Goal: Use online tool/utility: Utilize a website feature to perform a specific function

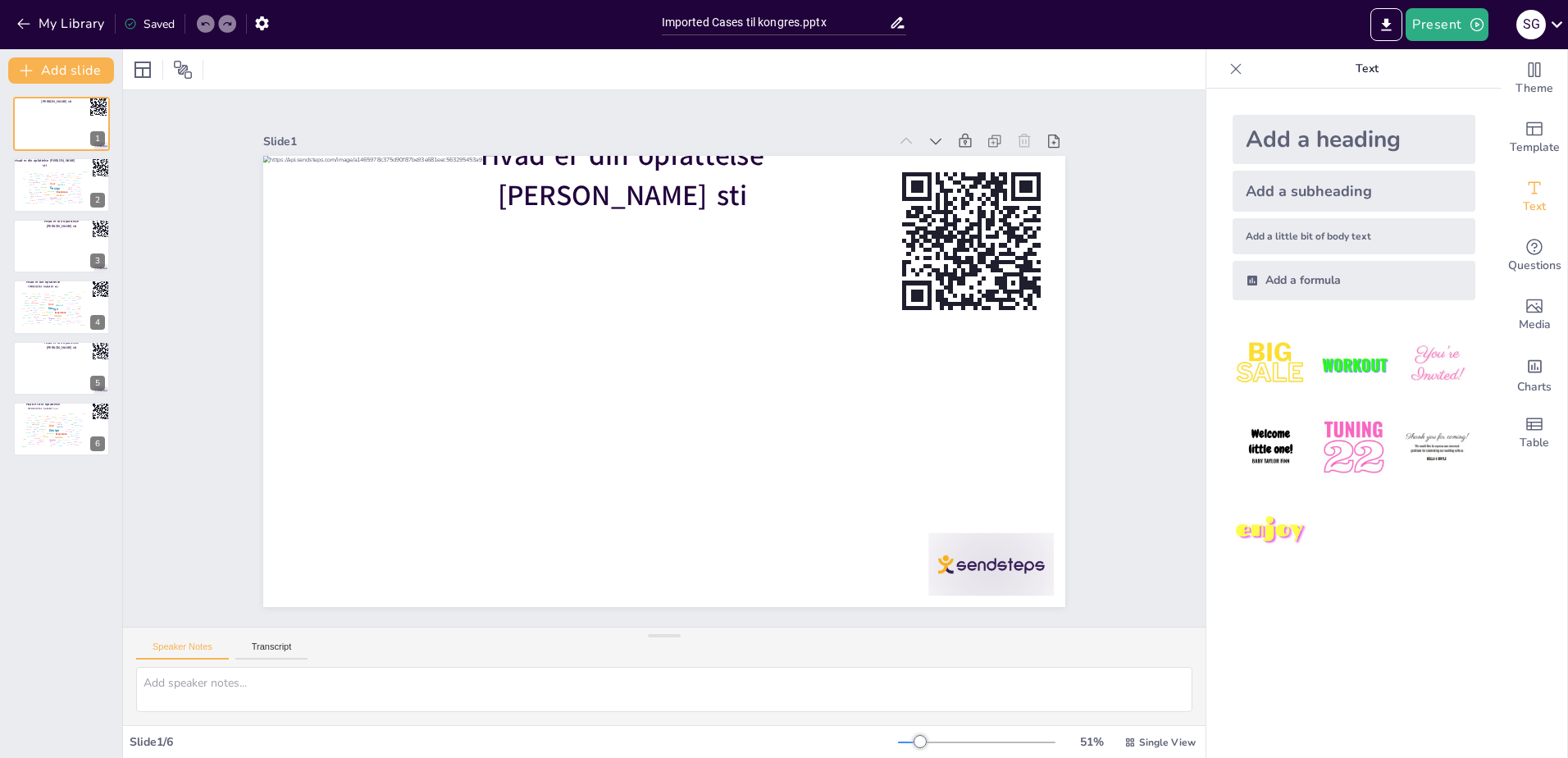
click at [1454, 624] on div "Add a heading Add a subheading Add a little bit of body text Add a formula" at bounding box center [1354, 423] width 295 height 669
click at [1230, 71] on icon at bounding box center [1235, 69] width 16 height 16
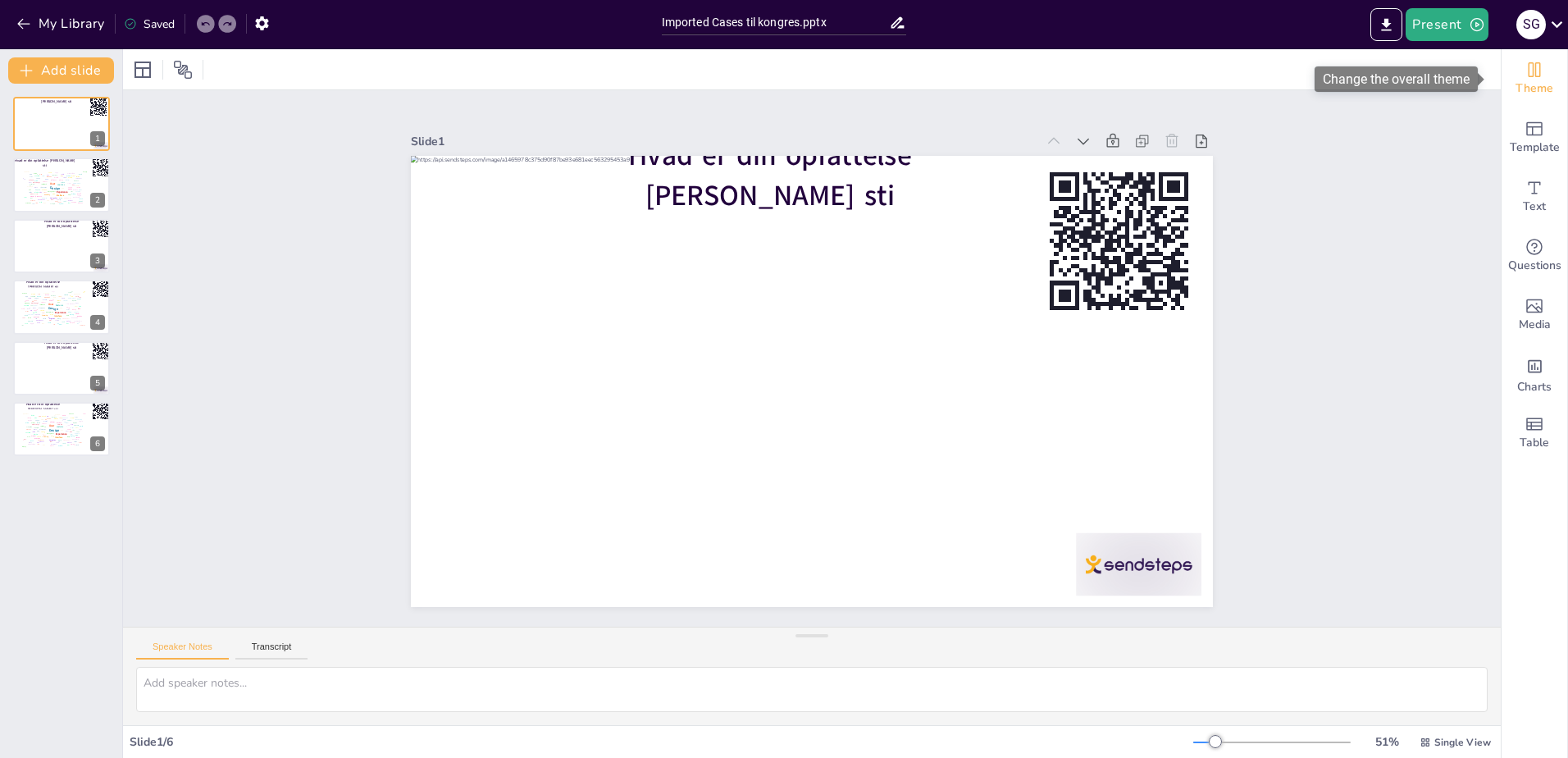
click at [1525, 72] on icon "Change the overall theme" at bounding box center [1534, 69] width 20 height 20
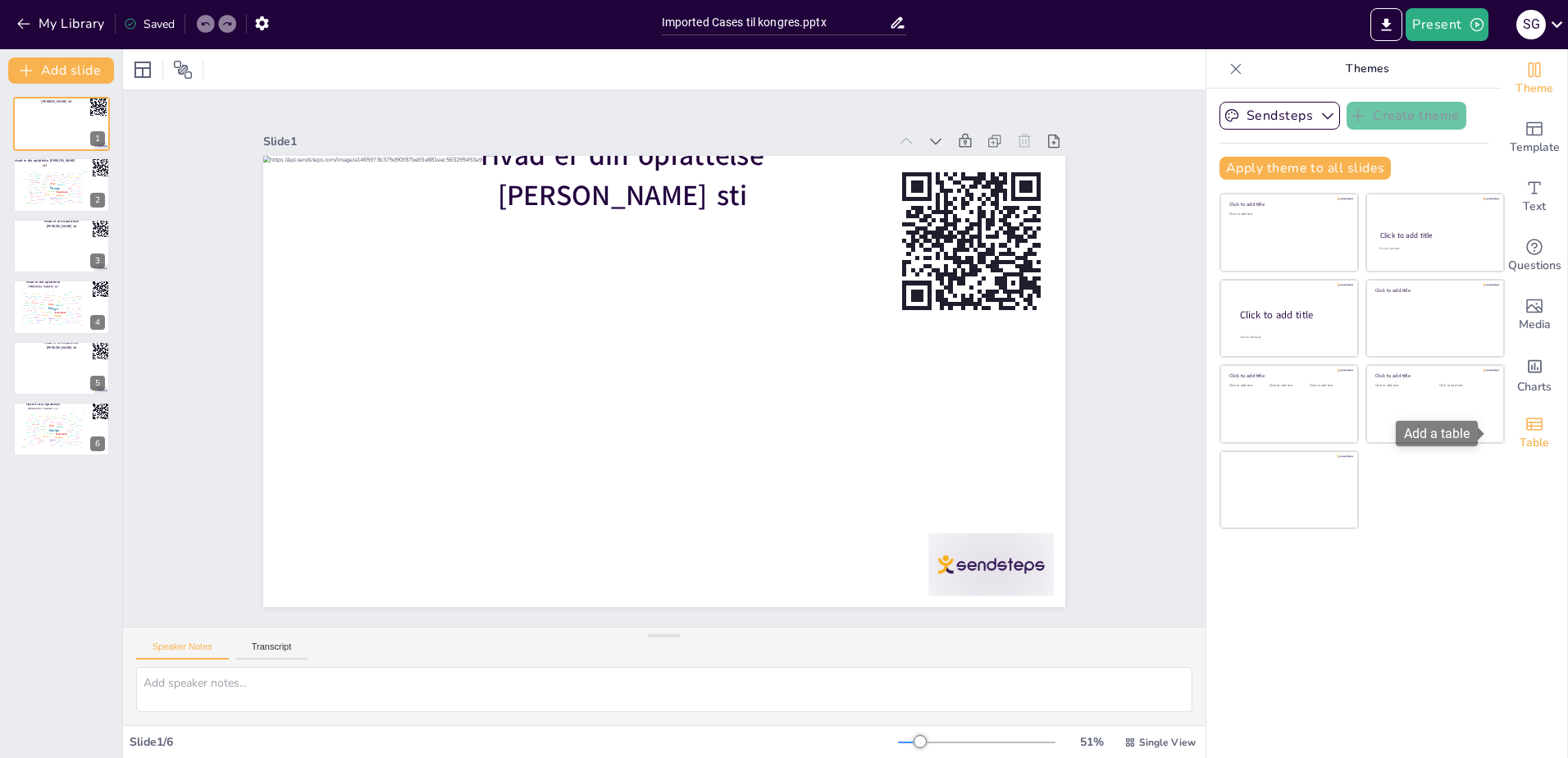
click at [1519, 443] on span "Table" at bounding box center [1534, 442] width 29 height 18
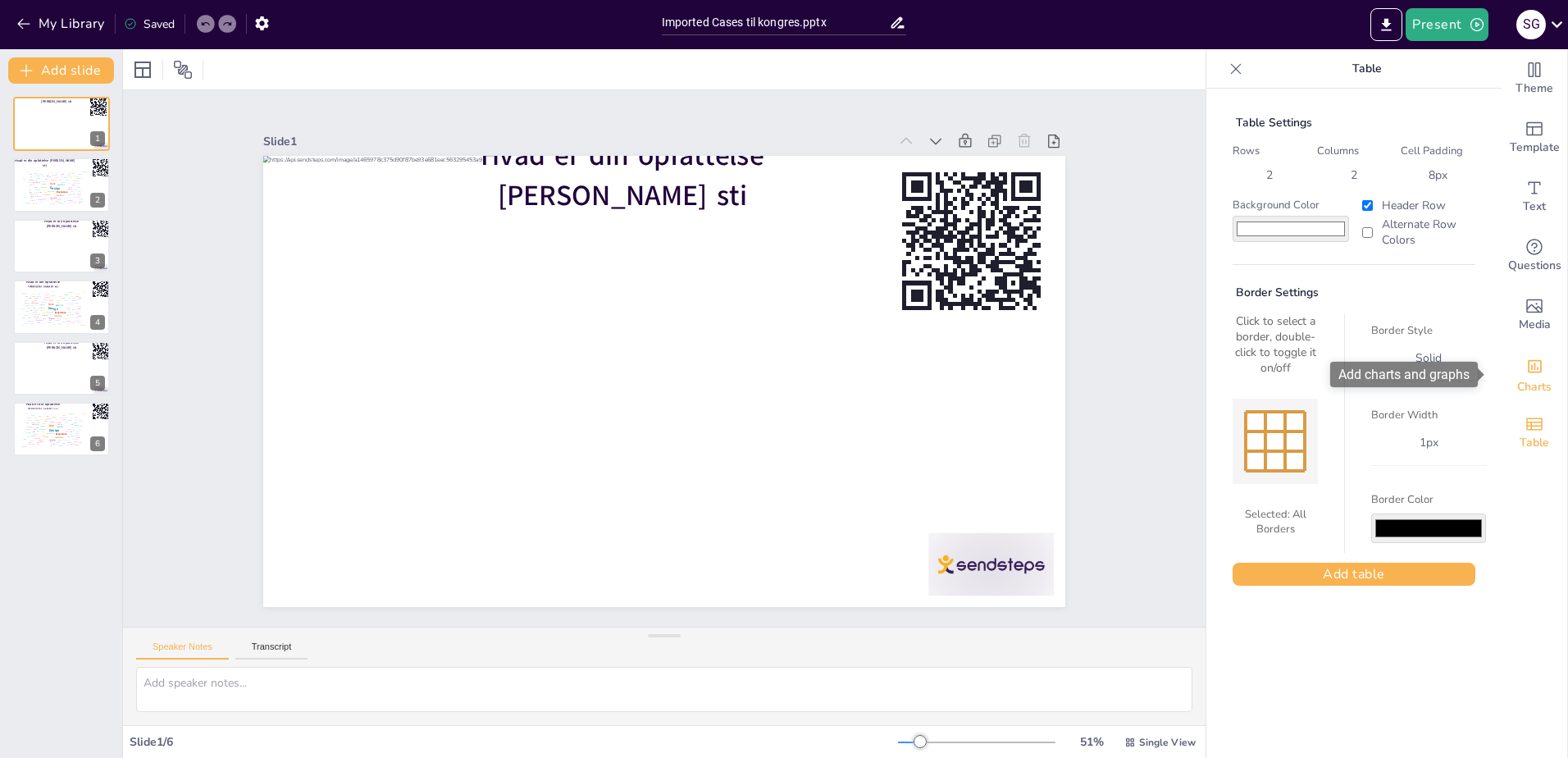
click at [1526, 368] on icon "Add charts and graphs" at bounding box center [1535, 366] width 17 height 17
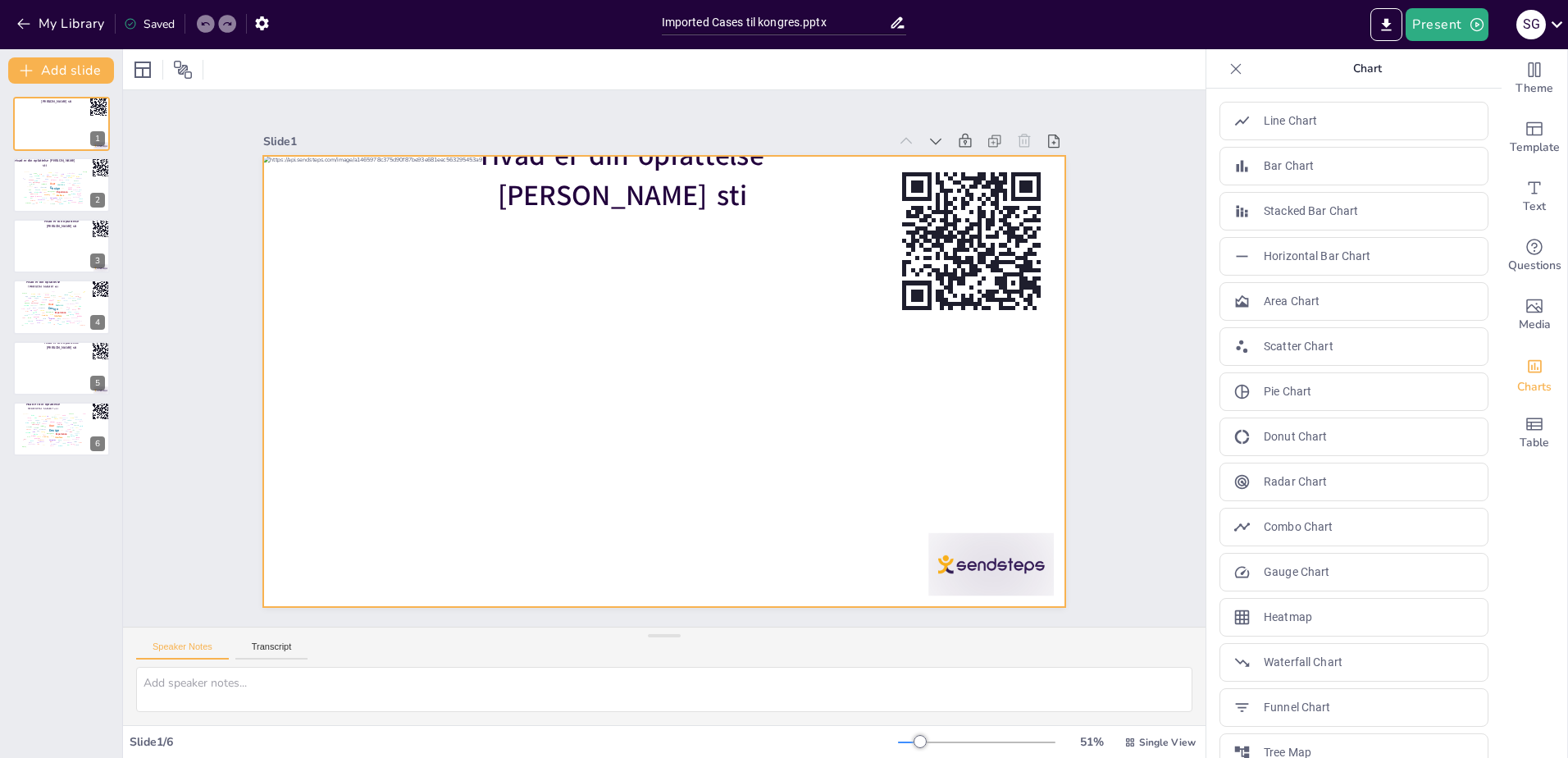
click at [1041, 576] on div at bounding box center [664, 382] width 802 height 451
click at [291, 641] on div "Speaker Notes Transcript" at bounding box center [664, 647] width 1082 height 39
click at [277, 646] on button "Transcript" at bounding box center [271, 650] width 73 height 18
click at [168, 651] on button "Speaker Notes" at bounding box center [183, 650] width 93 height 18
click at [1156, 741] on span "Single View" at bounding box center [1167, 742] width 57 height 13
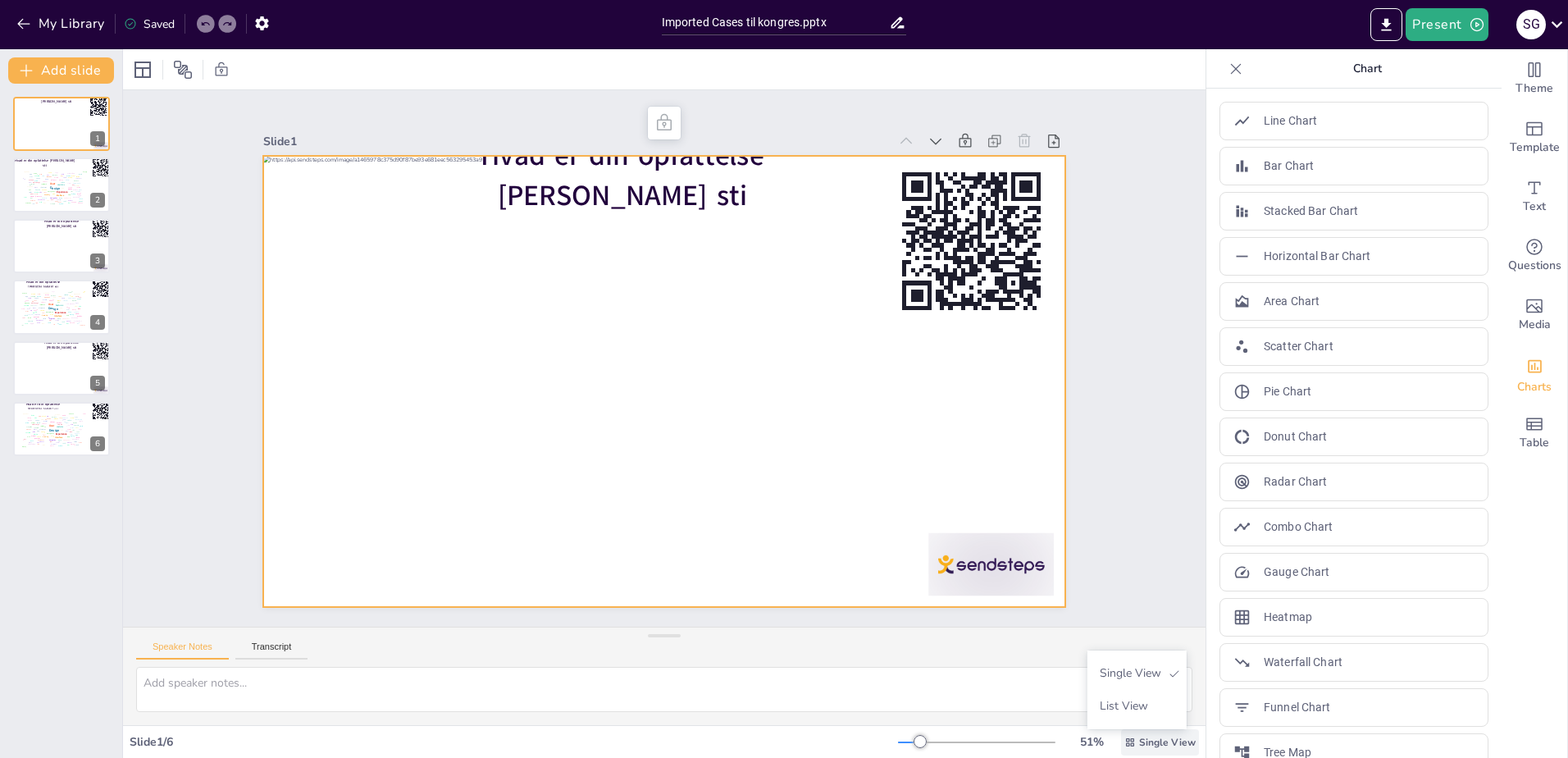
click at [1156, 741] on span "Single View" at bounding box center [1167, 742] width 57 height 13
click at [1114, 701] on span "List View" at bounding box center [1136, 706] width 86 height 15
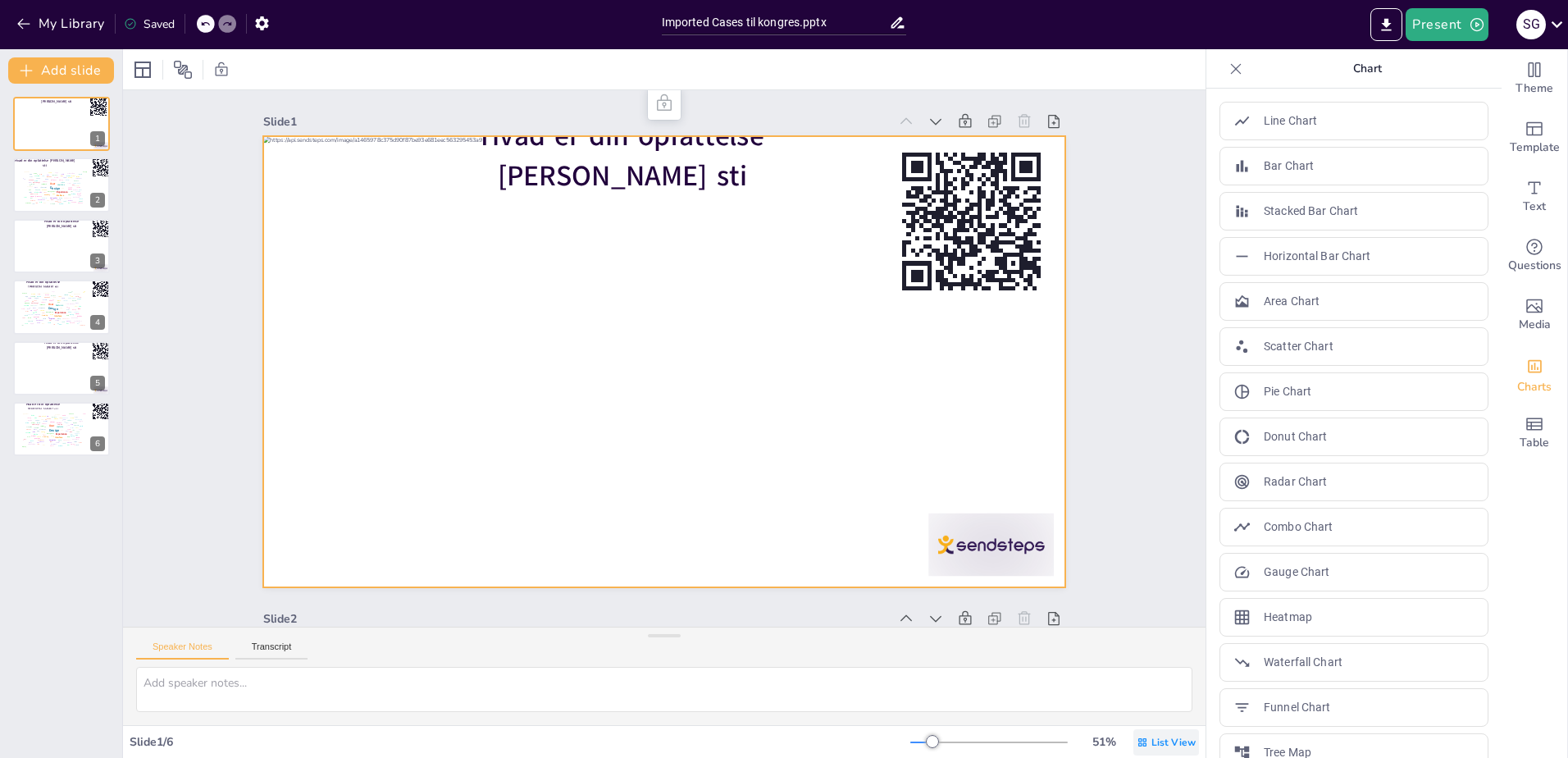
click at [1156, 747] on span "List View" at bounding box center [1174, 742] width 45 height 13
click at [1154, 667] on span "Single View" at bounding box center [1141, 673] width 75 height 15
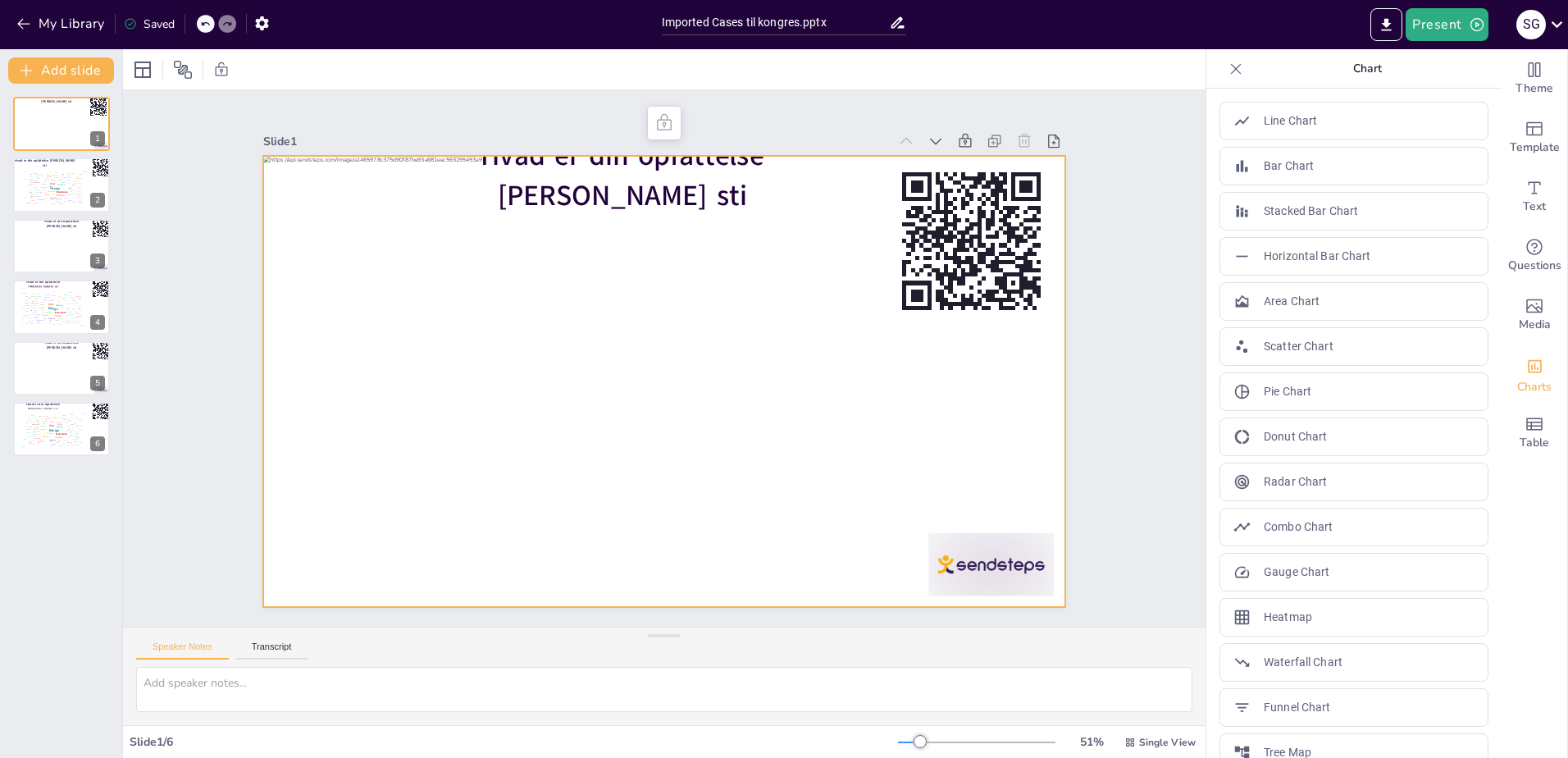
click at [1113, 645] on div "Speaker Notes Transcript" at bounding box center [664, 647] width 1082 height 39
click at [1551, 600] on div "Theme Template Text Questions Media Charts Table" at bounding box center [1534, 403] width 66 height 708
click at [1528, 427] on icon "Add a table" at bounding box center [1534, 424] width 20 height 20
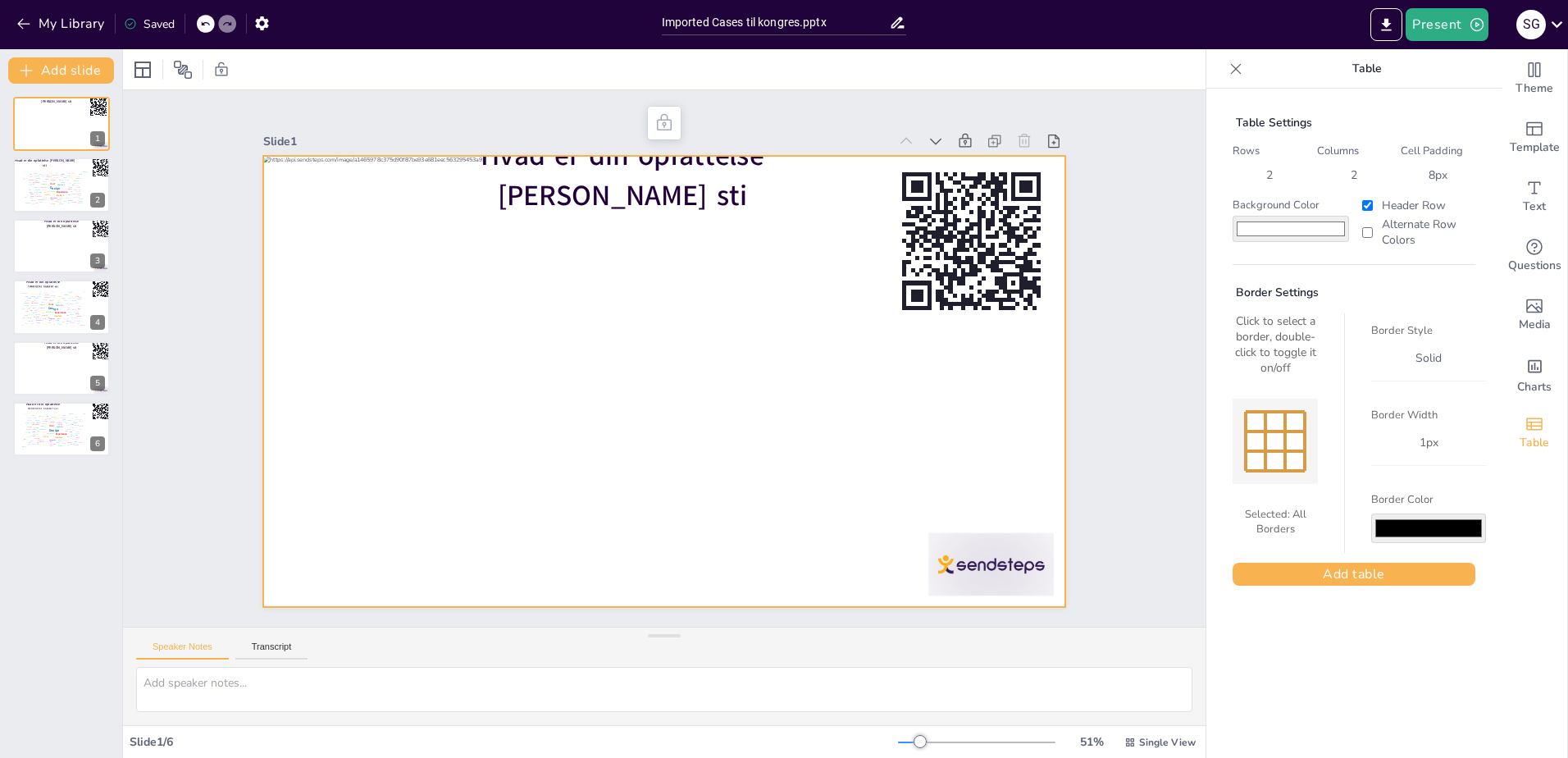
click at [1345, 623] on div "Table Settings Rows 2 Columns 2 Cell Padding 8 px Background Color #ffffff Head…" at bounding box center [1354, 423] width 295 height 669
click at [1375, 16] on button "Export to PowerPoint" at bounding box center [1385, 25] width 32 height 33
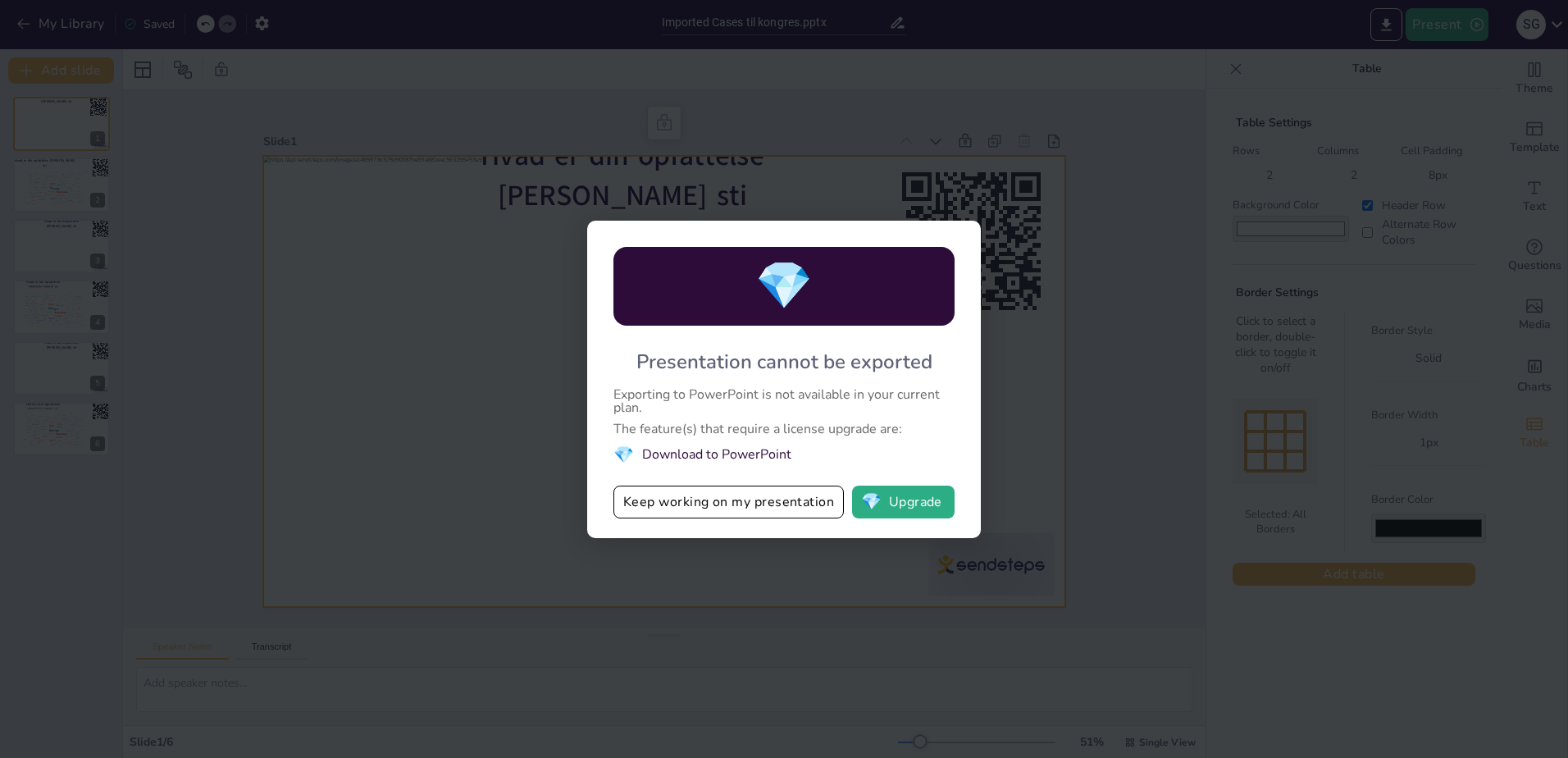
drag, startPoint x: 1478, startPoint y: 693, endPoint x: 1467, endPoint y: 675, distance: 21.1
click at [1478, 692] on div "💎 Presentation cannot be exported Exporting to PowerPoint is not available in y…" at bounding box center [784, 379] width 1568 height 758
click at [702, 503] on button "Keep working on my presentation" at bounding box center [728, 502] width 231 height 33
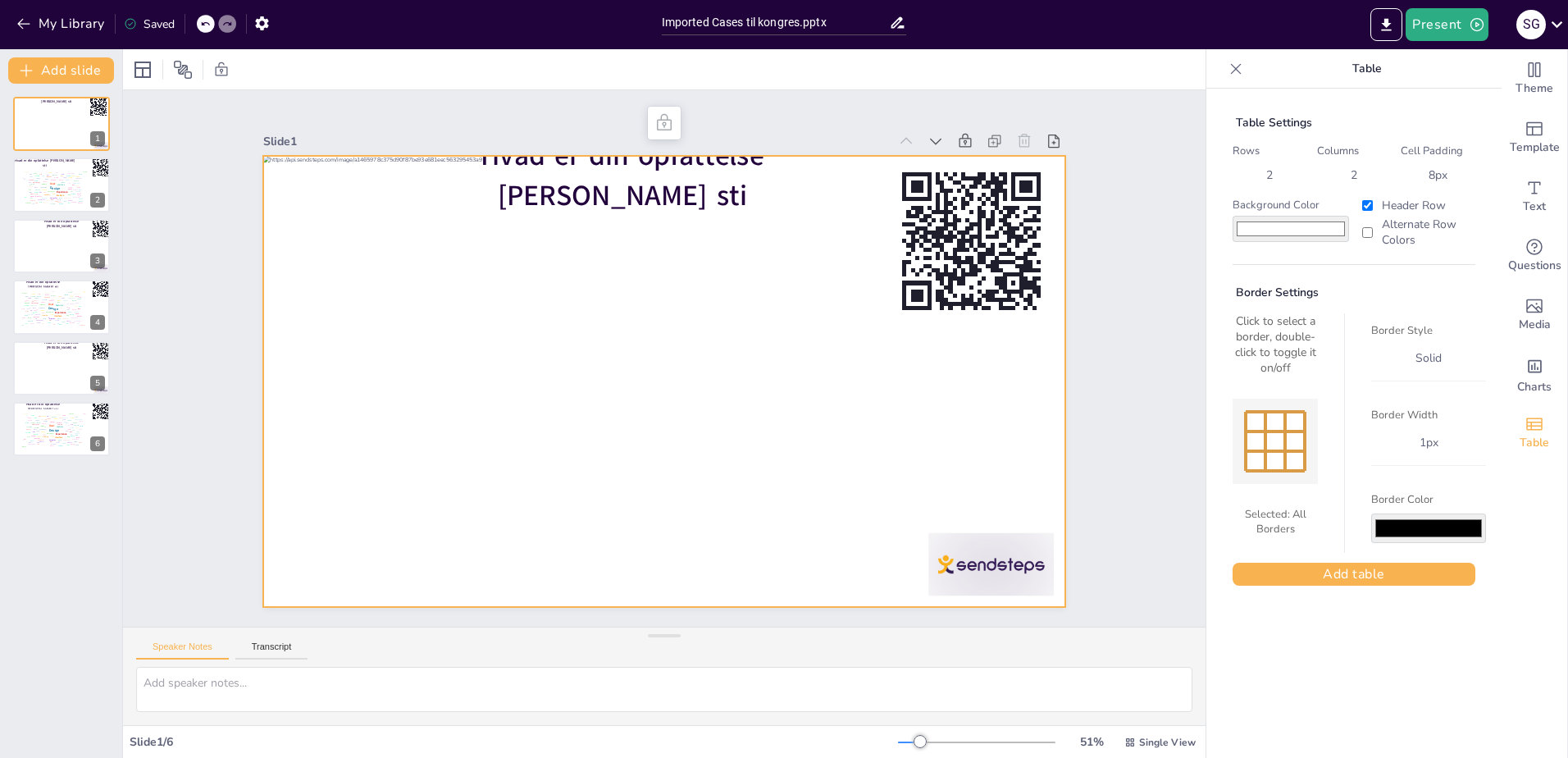
click at [1303, 683] on div "Table Settings Rows 2 Columns 2 Cell Padding 8 px Background Color #ffffff Head…" at bounding box center [1354, 423] width 295 height 669
click at [269, 15] on icon "button" at bounding box center [262, 23] width 17 height 17
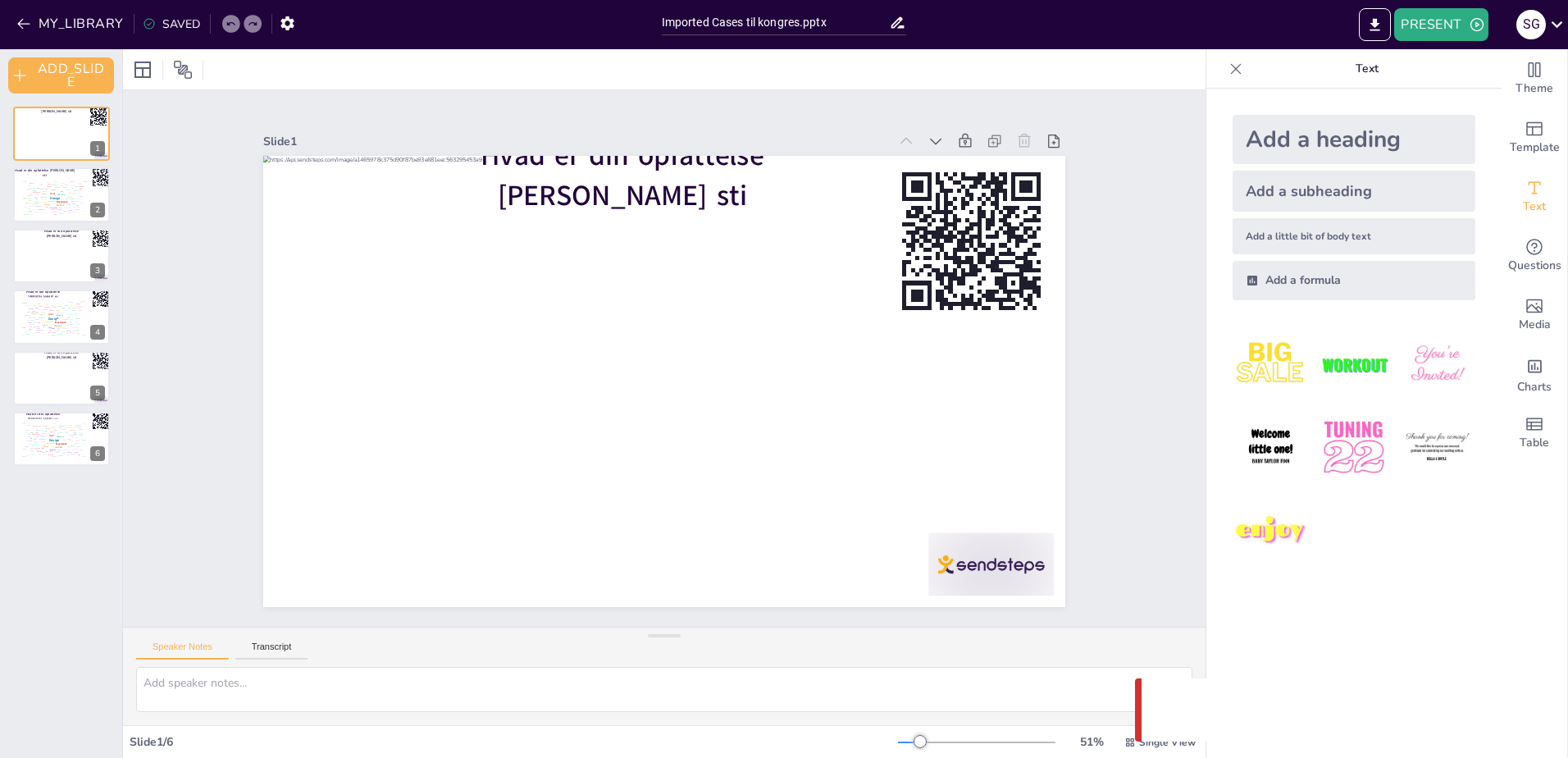
click at [1231, 68] on icon at bounding box center [1236, 69] width 10 height 10
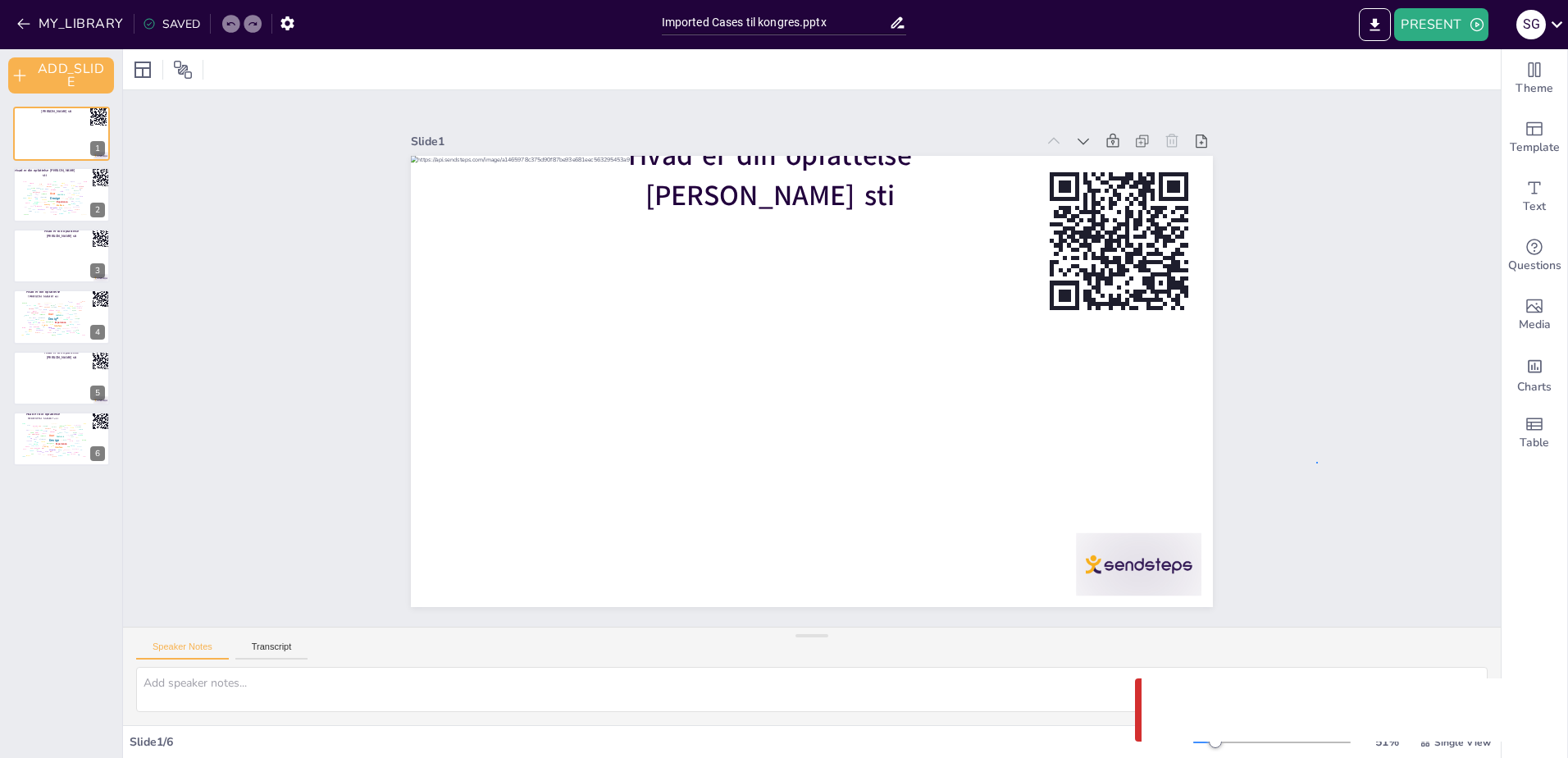
click at [1318, 461] on div "Slide 1 Hvad er din opfattelse [PERSON_NAME] sti Slide 2 Hvad er din opfattelse…" at bounding box center [811, 358] width 1429 height 1244
click at [344, 373] on div "Slide 1 Hvad er din opfattelse [PERSON_NAME] sti Slide 2 Hvad er din opfattelse…" at bounding box center [811, 358] width 935 height 1477
